Goal: Transaction & Acquisition: Purchase product/service

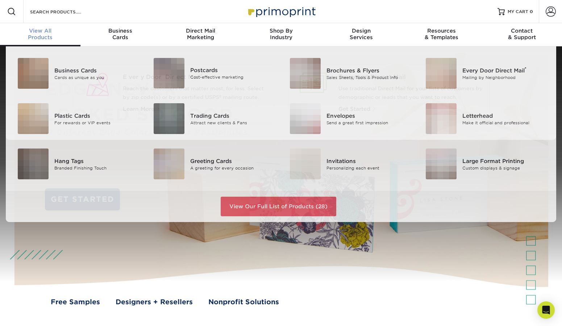
click at [28, 33] on span "View All" at bounding box center [40, 31] width 80 height 7
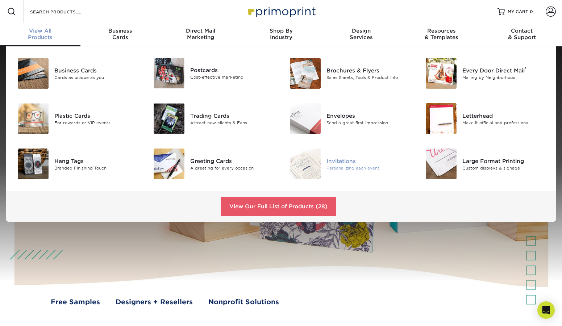
click at [333, 163] on div "Invitations" at bounding box center [368, 161] width 85 height 8
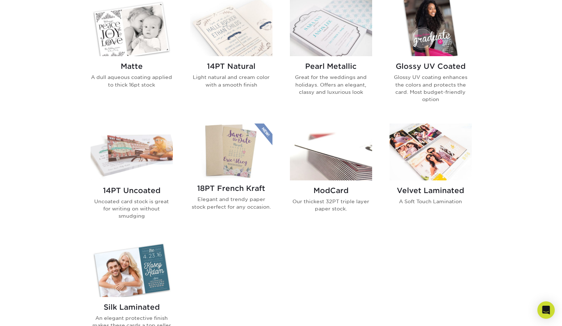
scroll to position [354, 0]
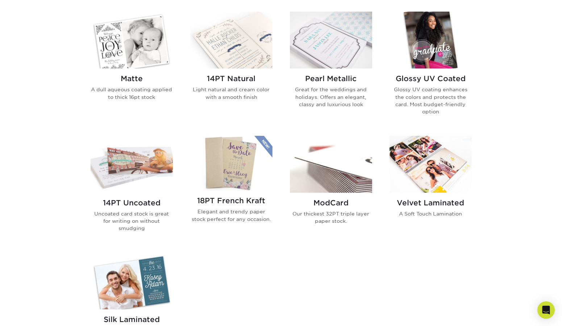
click at [447, 153] on img at bounding box center [430, 164] width 82 height 57
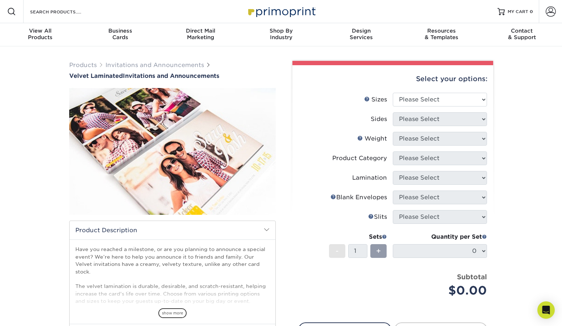
click at [267, 229] on span at bounding box center [267, 230] width 6 height 6
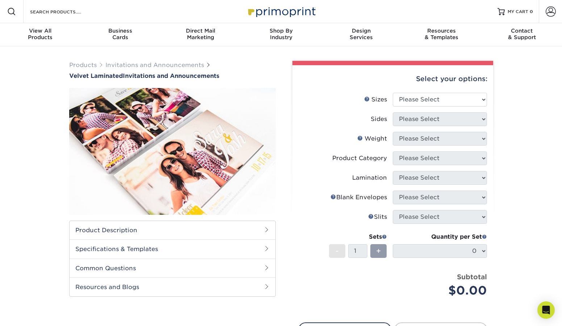
scroll to position [0, 0]
click at [455, 89] on div "Select your options:" at bounding box center [392, 79] width 189 height 28
select select "5.00x7.00"
select select "13abbda7-1d64-4f25-8bb2-c179b224825d"
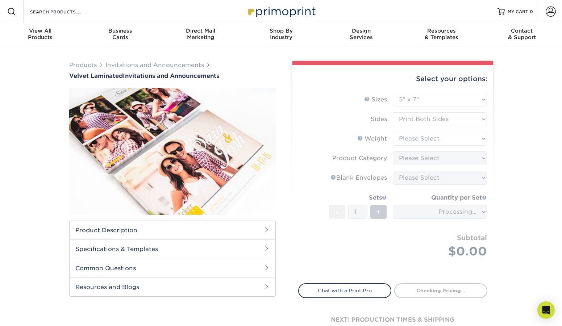
click at [442, 137] on form "Sizes Help Sizes Please Select 4.25" x 5.5" 4.25" x 6" 5" x 7" 5.5" x 8.5" 6" x…" at bounding box center [392, 184] width 189 height 182
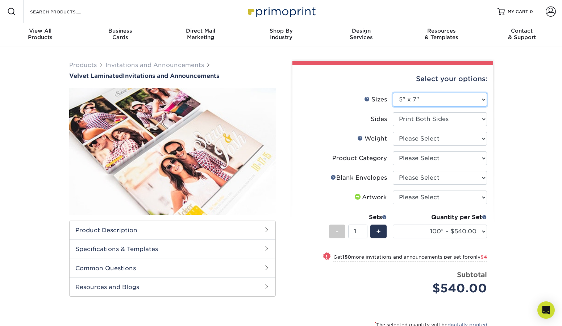
select select "4.25x6.00"
select select "-1"
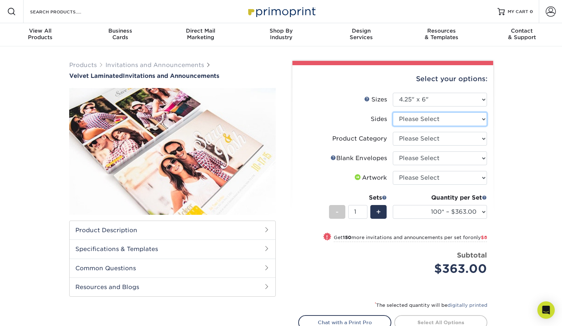
select select "13abbda7-1d64-4f25-8bb2-c179b224825d"
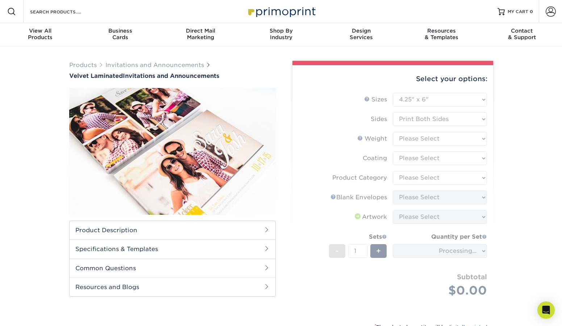
click at [431, 139] on form "Sizes Help Sizes Please Select 4.25" x 5.5" 4.25" x 6" 5" x 7" 5.5" x 8.5" 6" x…" at bounding box center [392, 203] width 189 height 221
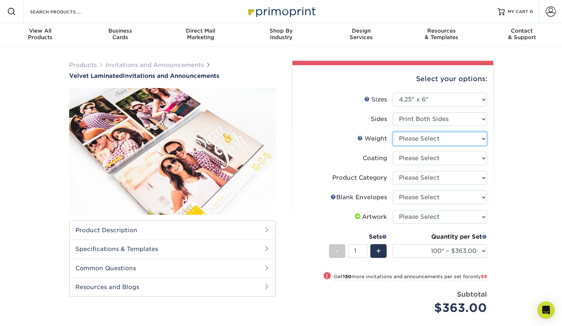
select select "16PT"
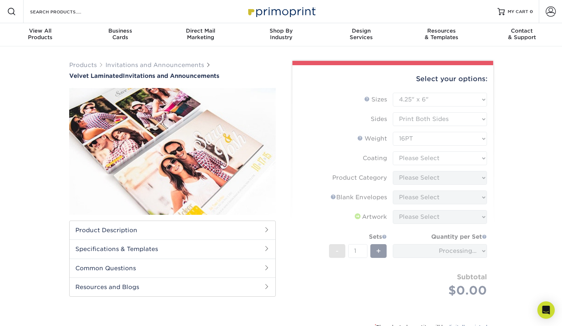
click at [432, 158] on form "Sizes Help Sizes Please Select 4.25" x 5.5" 4.25" x 6" 5" x 7" 5.5" x 8.5" 6" x…" at bounding box center [392, 203] width 189 height 221
click at [432, 156] on form "Sizes Help Sizes Please Select 4.25" x 5.5" 4.25" x 6" 5" x 7" 5.5" x 8.5" 6" x…" at bounding box center [392, 203] width 189 height 221
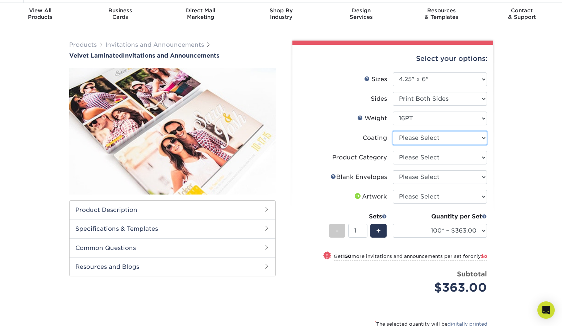
scroll to position [22, 0]
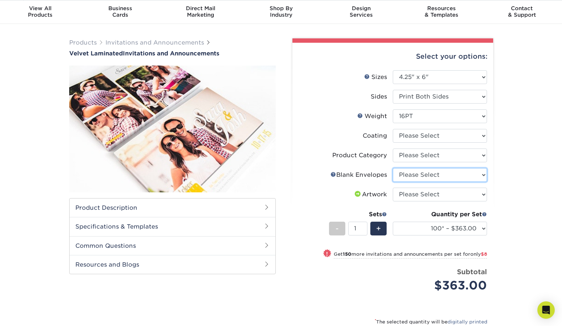
select select "df5a86f8-293f-421a-b8b6-9b3ce1cb9682"
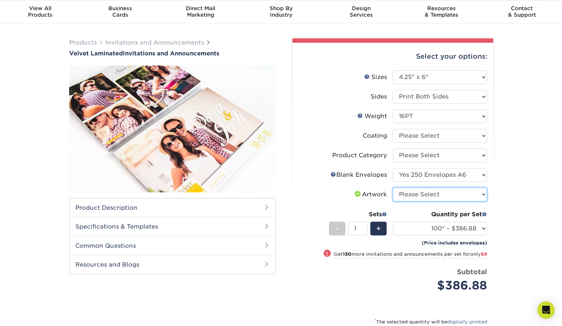
select select "upload"
select select "250* – $394.88"
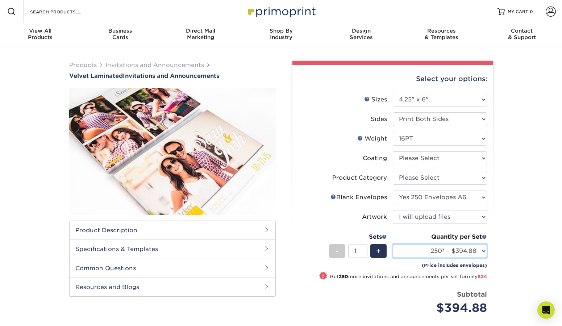
scroll to position [0, 0]
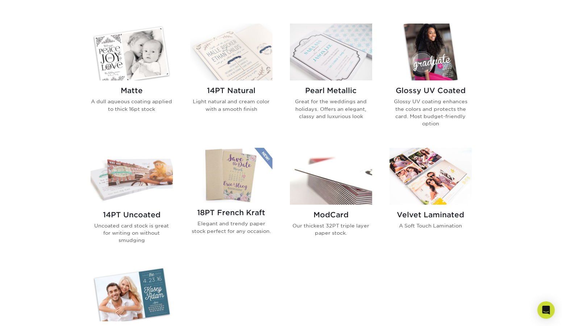
scroll to position [343, 0]
click at [152, 56] on img at bounding box center [132, 52] width 82 height 57
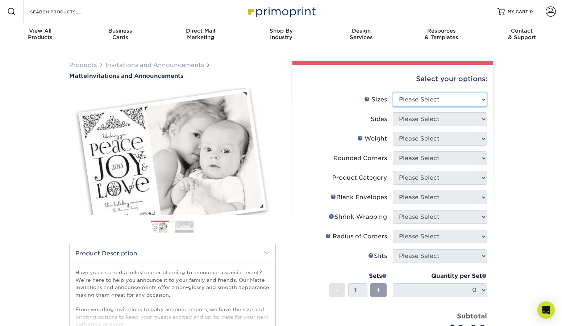
select select "4.25x6.00"
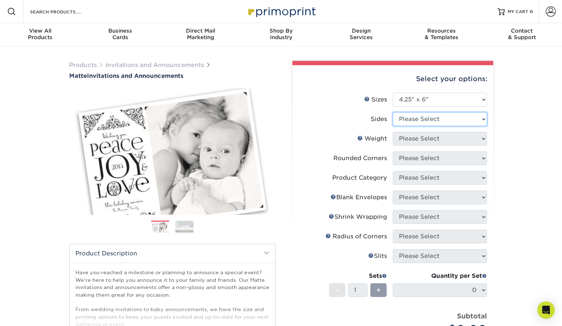
select select "13abbda7-1d64-4f25-8bb2-c179b224825d"
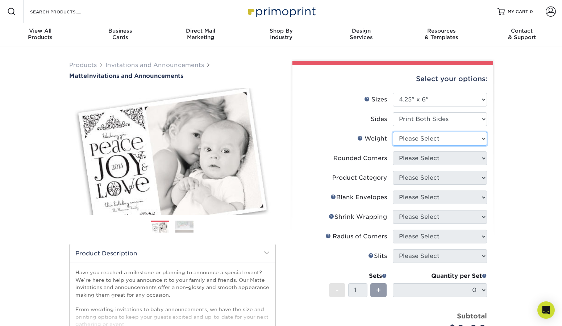
select select "16PT"
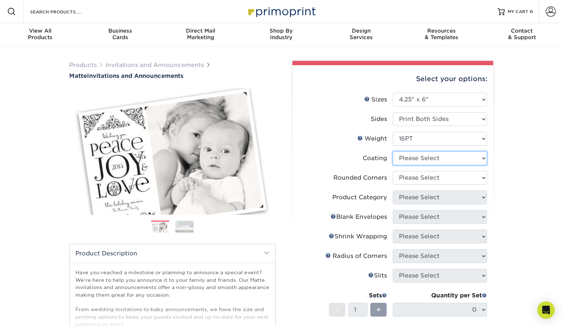
select select "121bb7b5-3b4d-429f-bd8d-bbf80e953313"
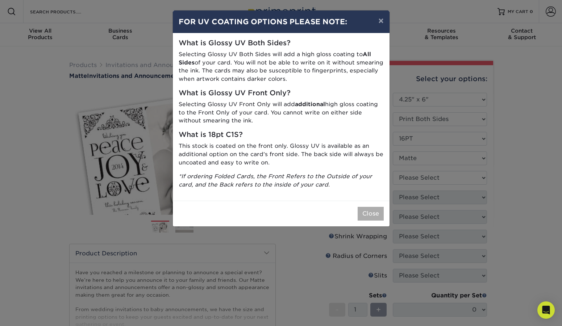
click at [365, 207] on button "Close" at bounding box center [370, 214] width 26 height 14
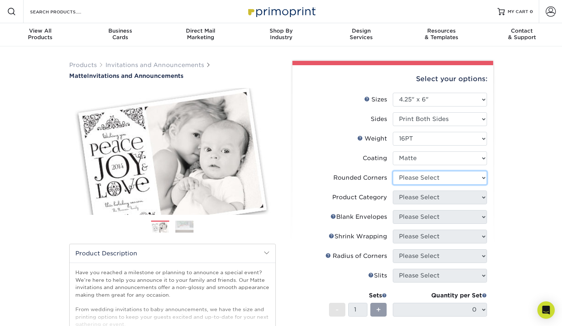
select select "0"
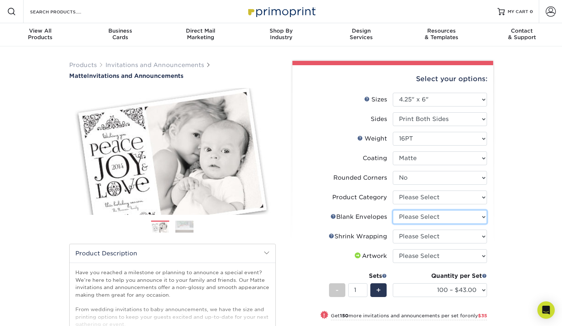
select select "df5a86f8-293f-421a-b8b6-9b3ce1cb9682"
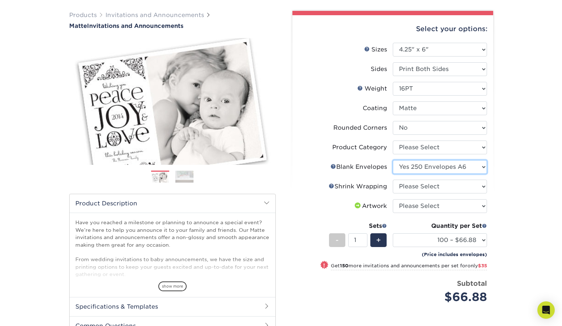
scroll to position [57, 0]
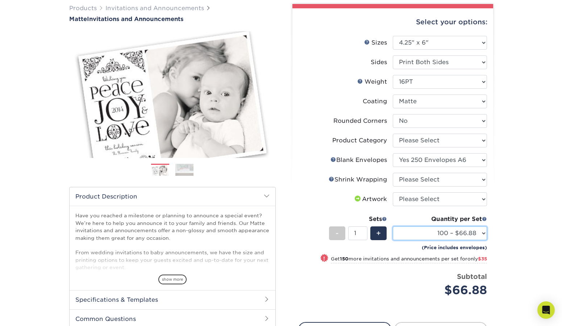
select select "250 – $101.88"
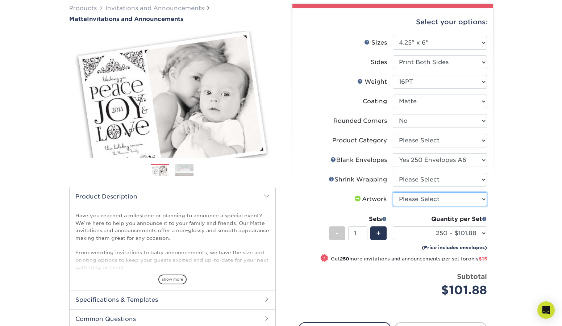
select select "upload"
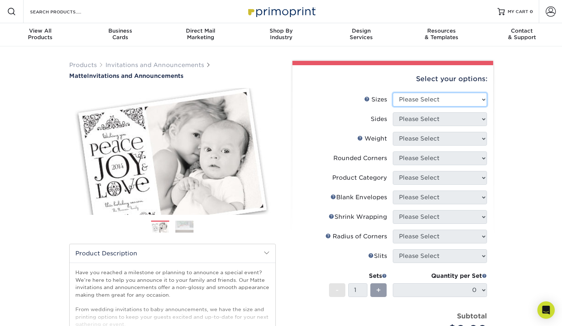
select select "4.25x6.00"
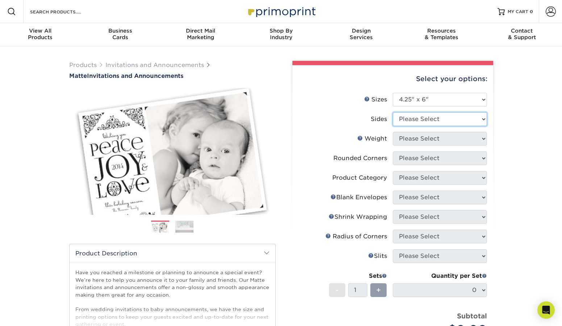
select select "13abbda7-1d64-4f25-8bb2-c179b224825d"
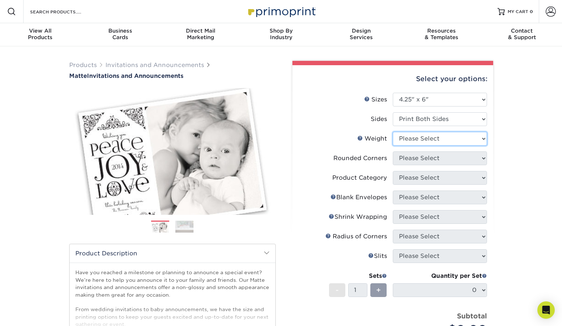
select select "16PT"
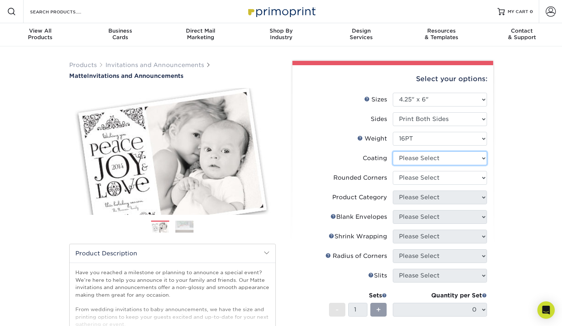
select select "121bb7b5-3b4d-429f-bd8d-bbf80e953313"
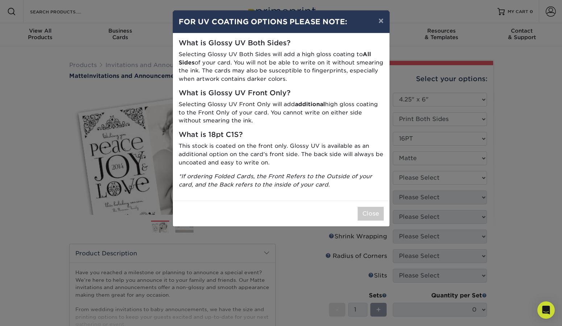
drag, startPoint x: 379, startPoint y: 209, endPoint x: 374, endPoint y: 207, distance: 4.6
click at [378, 209] on button "Close" at bounding box center [370, 214] width 26 height 14
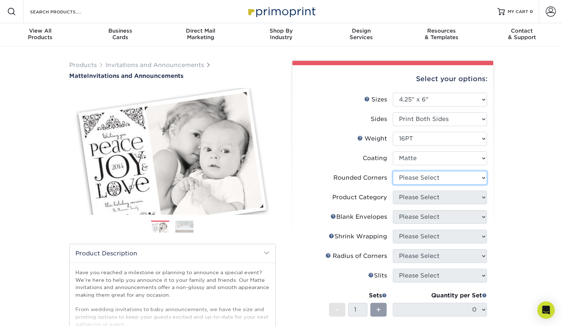
select select "0"
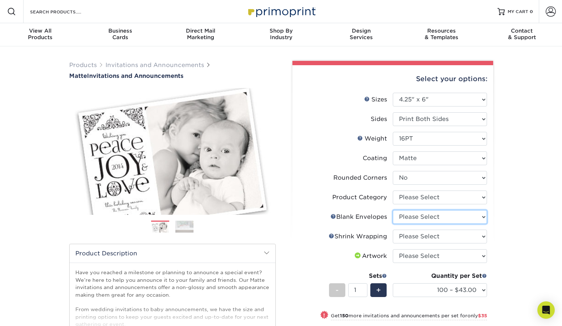
select select "df5a86f8-293f-421a-b8b6-9b3ce1cb9682"
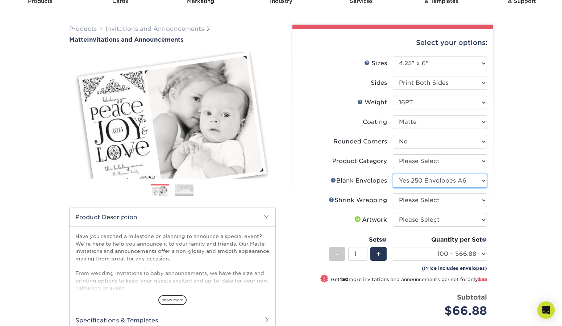
scroll to position [0, 0]
